Goal: Task Accomplishment & Management: Use online tool/utility

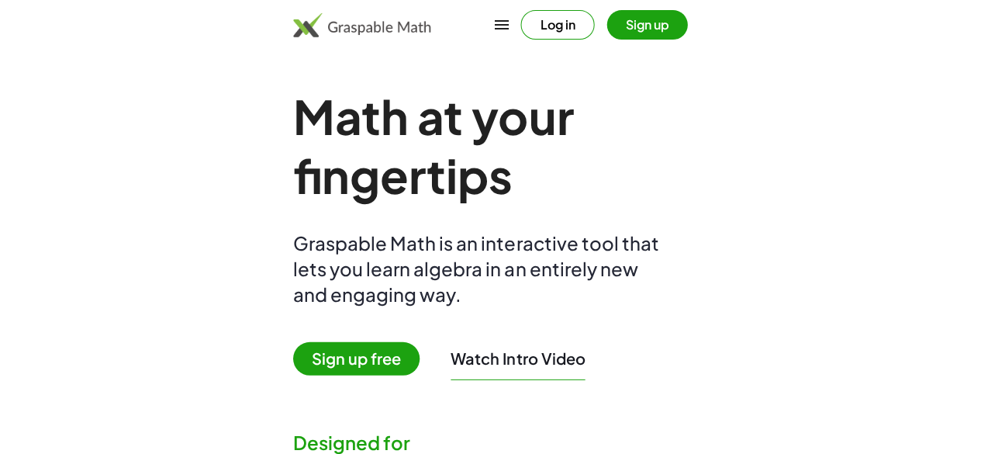
scroll to position [789, 0]
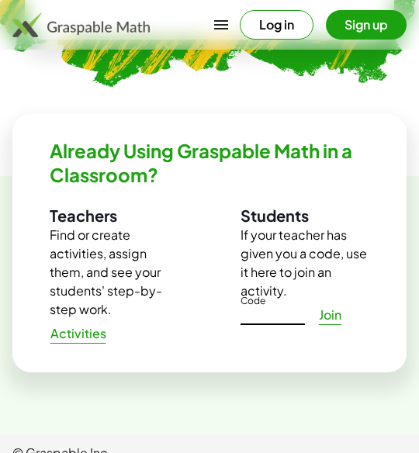
click at [279, 316] on input "Code" at bounding box center [272, 312] width 64 height 25
type input "*****"
click at [320, 321] on span "Join" at bounding box center [329, 315] width 23 height 16
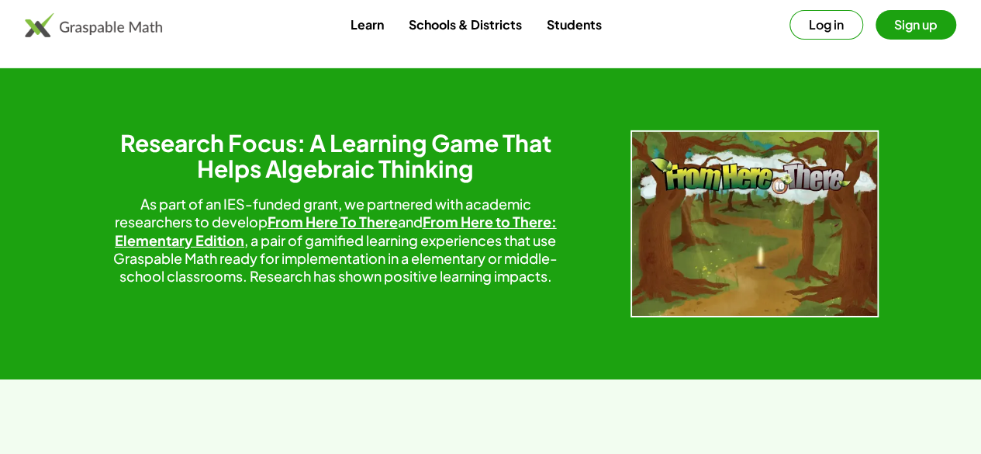
scroll to position [2944, 0]
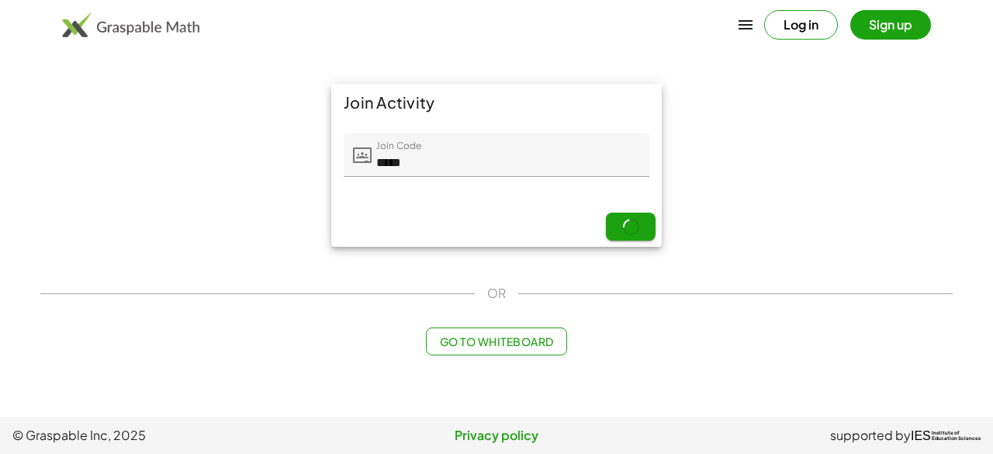
drag, startPoint x: 986, startPoint y: 164, endPoint x: 969, endPoint y: 123, distance: 44.8
click at [430, 123] on html "Log in Sign up Learning Resources Teachers Schools and Districts Request PD Abo…" at bounding box center [496, 227] width 993 height 454
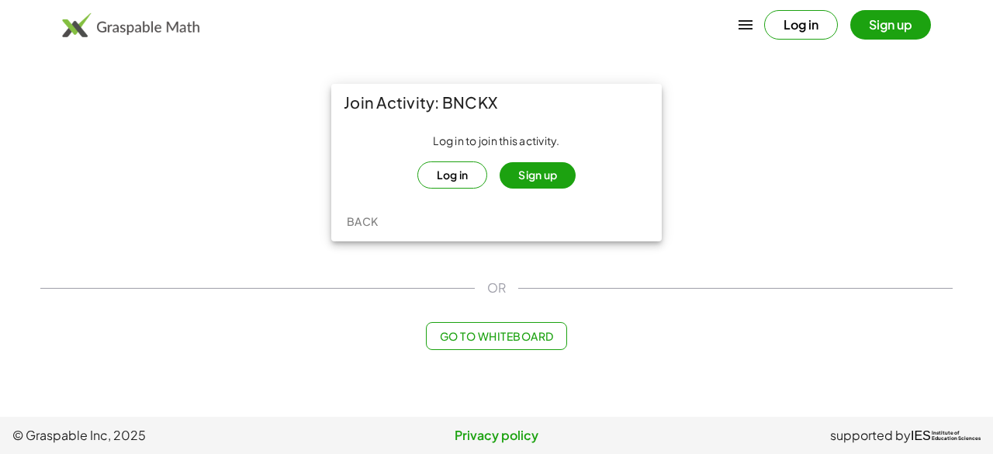
click at [430, 173] on button "Sign up" at bounding box center [537, 175] width 76 height 26
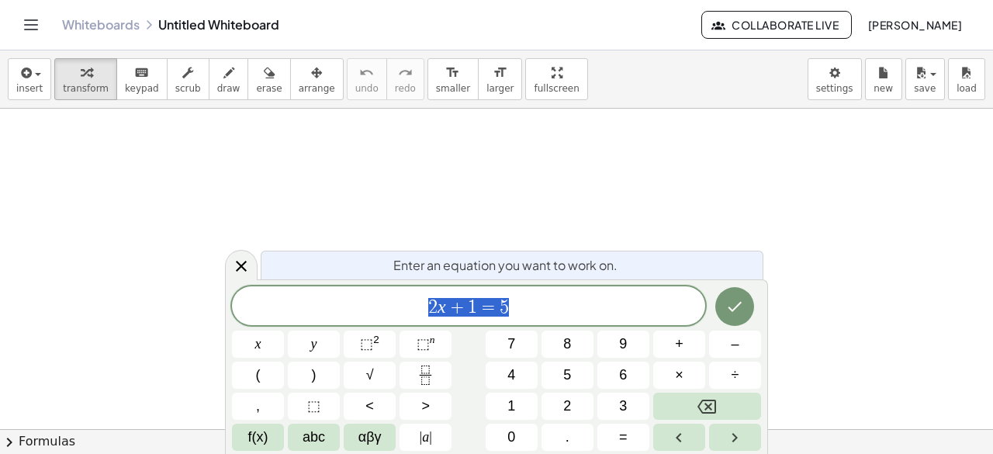
click at [430, 309] on div "****** 2 x + 1 = 5" at bounding box center [468, 305] width 473 height 39
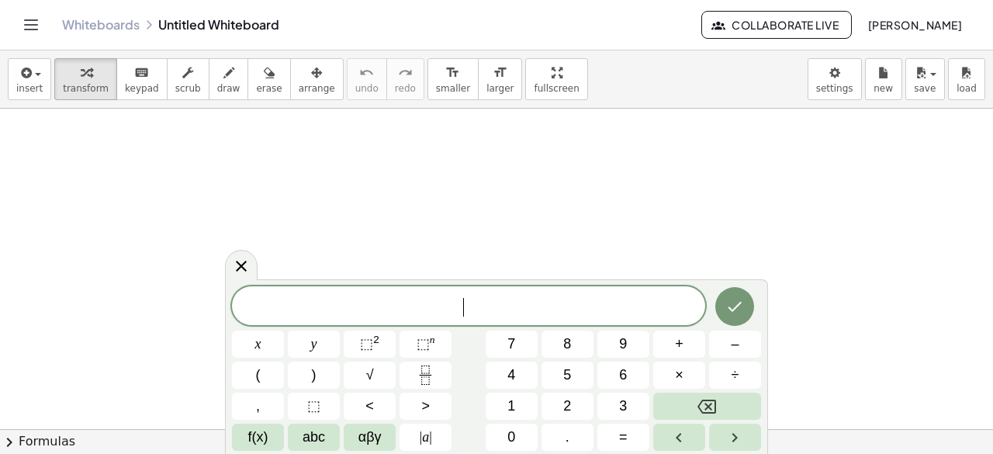
scroll to position [281, 0]
click at [430, 309] on span "​" at bounding box center [468, 307] width 473 height 22
click at [430, 271] on div at bounding box center [496, 200] width 993 height 744
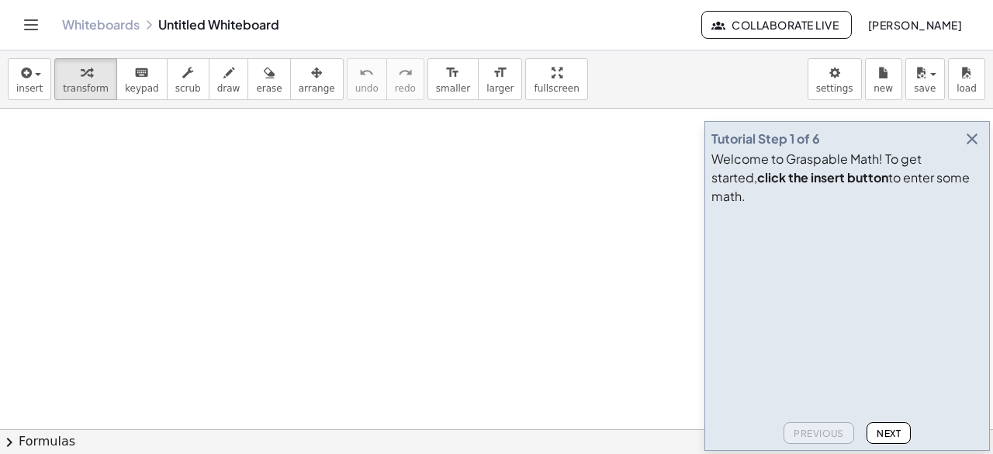
drag, startPoint x: 953, startPoint y: 271, endPoint x: 979, endPoint y: 157, distance: 116.1
click at [430, 157] on main "Tutorial Step 1 of 6 Welcome to Graspable Math! To get started, click the inser…" at bounding box center [496, 227] width 993 height 454
click at [430, 427] on span "Next" at bounding box center [888, 433] width 24 height 12
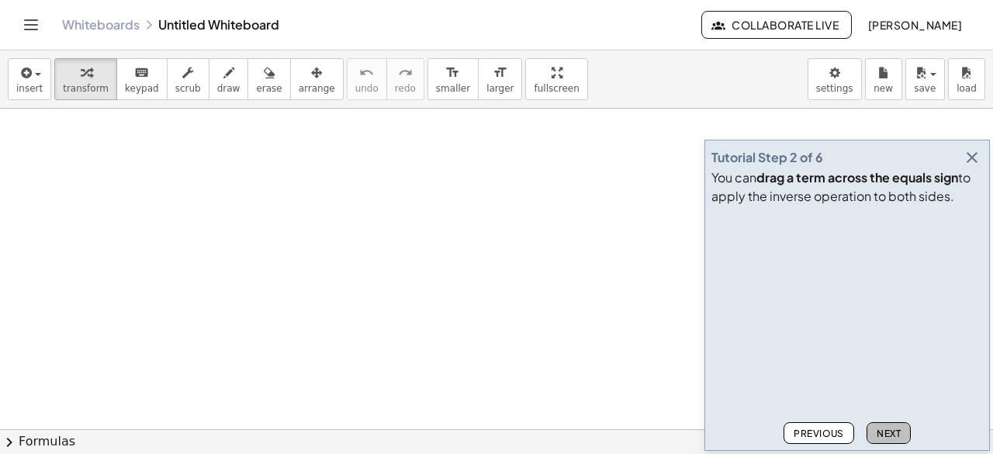
click at [430, 437] on span "Next" at bounding box center [888, 433] width 24 height 12
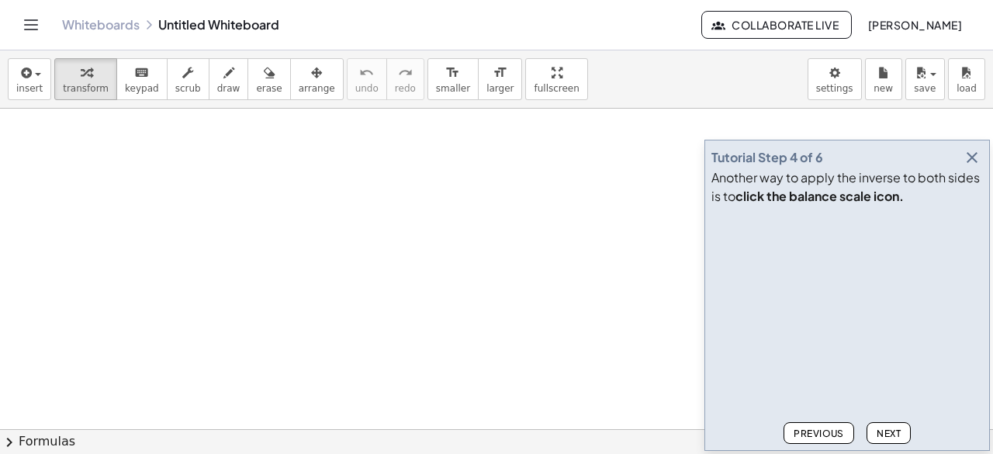
click at [430, 437] on span "Next" at bounding box center [888, 433] width 24 height 12
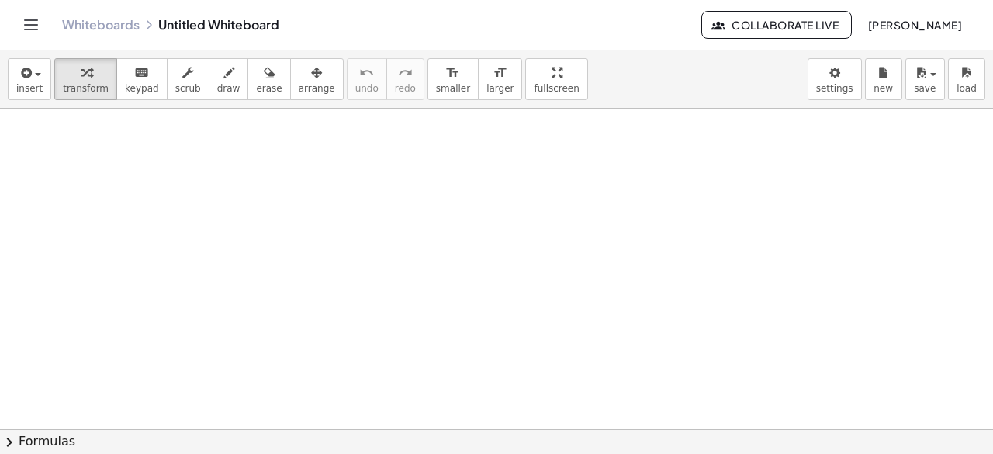
scroll to position [965, 0]
drag, startPoint x: 989, startPoint y: 427, endPoint x: 973, endPoint y: 429, distance: 15.6
click at [134, 206] on div at bounding box center [496, 429] width 993 height 641
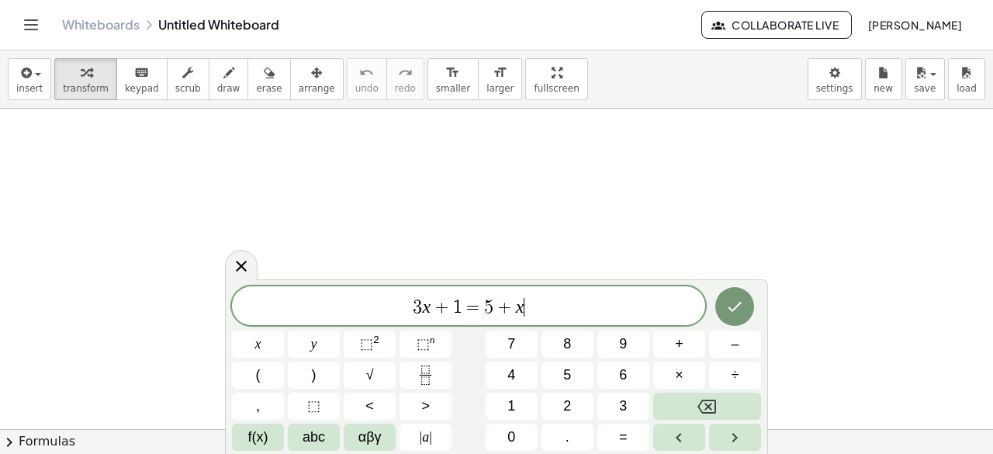
click at [134, 206] on div at bounding box center [496, 429] width 993 height 641
click at [37, 24] on icon "Toggle navigation" at bounding box center [31, 24] width 13 height 9
